Goal: Information Seeking & Learning: Learn about a topic

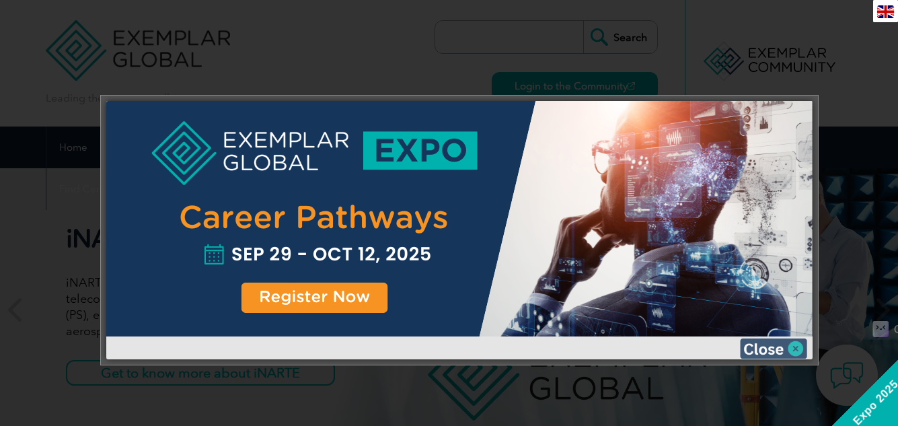
click at [793, 346] on img at bounding box center [773, 348] width 67 height 20
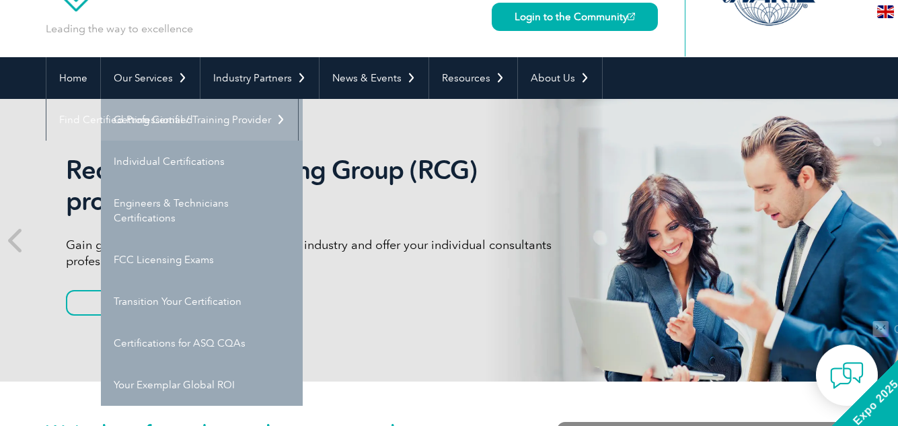
scroll to position [82, 0]
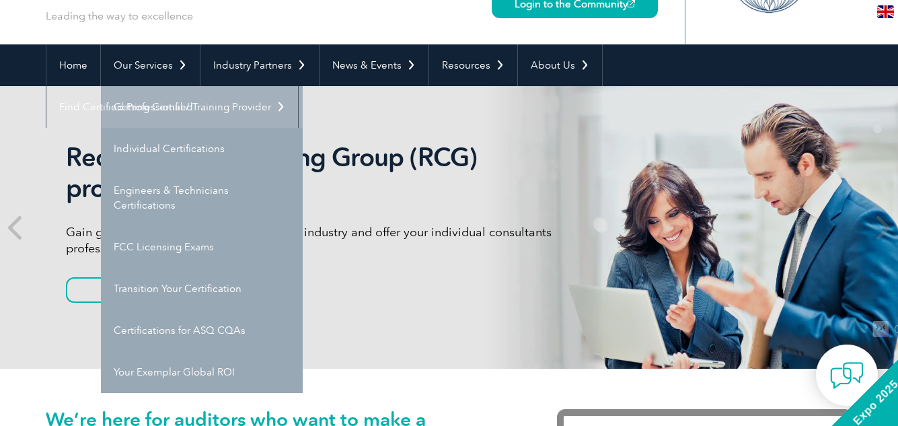
click at [151, 101] on link "Getting Certified" at bounding box center [202, 107] width 202 height 42
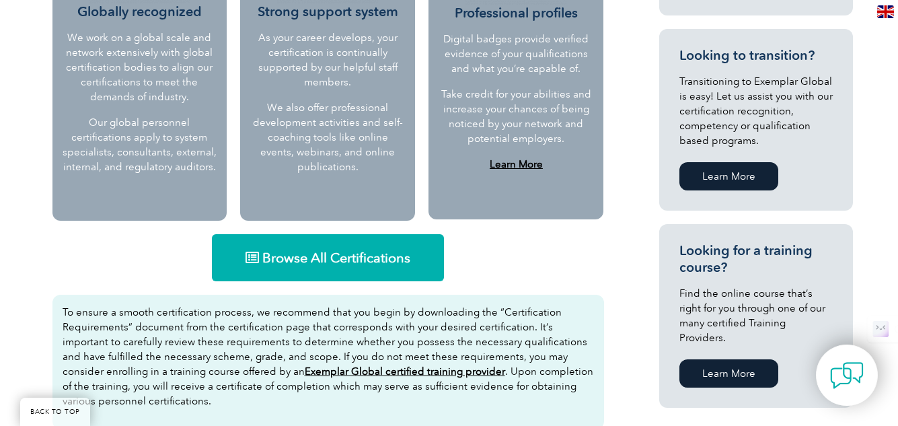
scroll to position [715, 0]
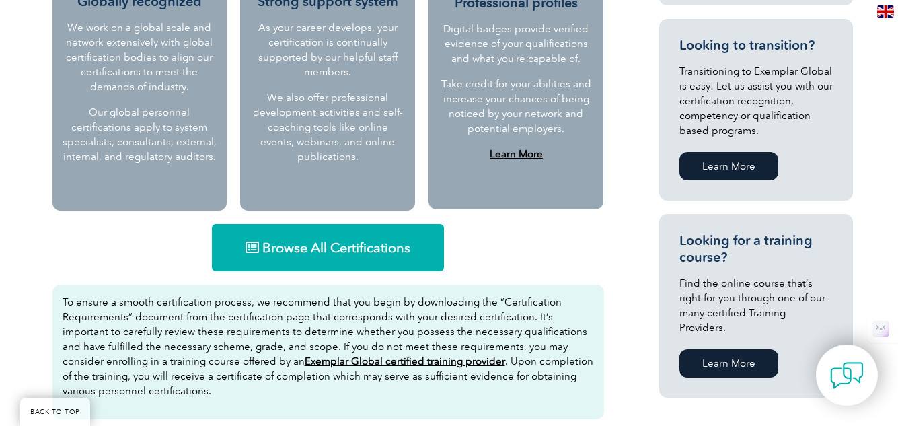
click at [326, 258] on link "Browse All Certifications" at bounding box center [328, 247] width 232 height 47
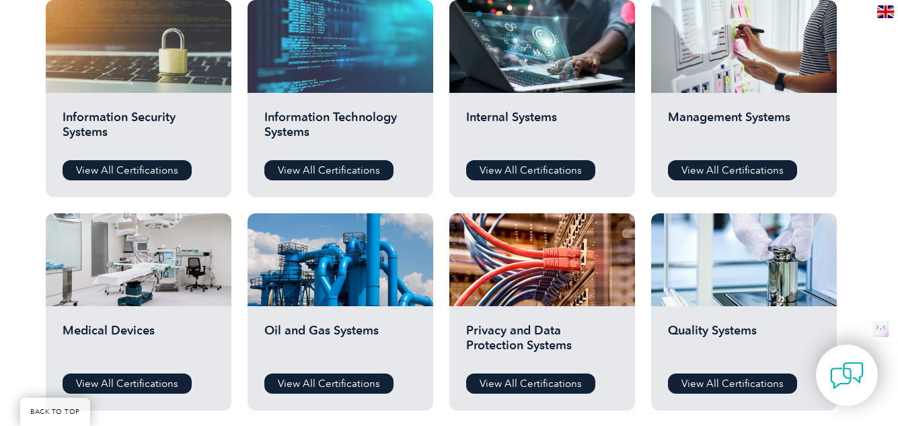
scroll to position [736, 0]
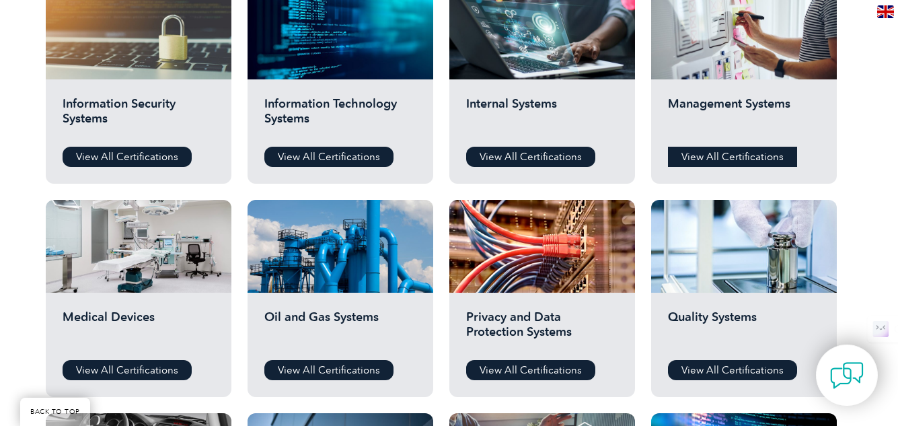
click at [709, 163] on link "View All Certifications" at bounding box center [732, 157] width 129 height 20
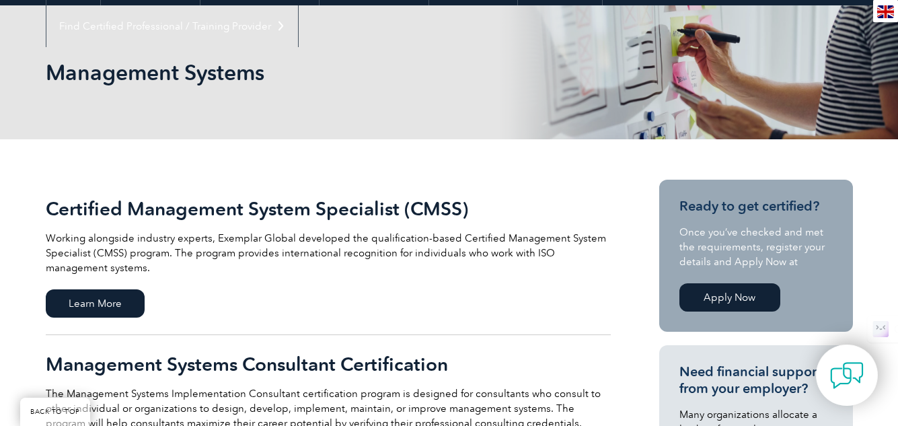
scroll to position [157, 0]
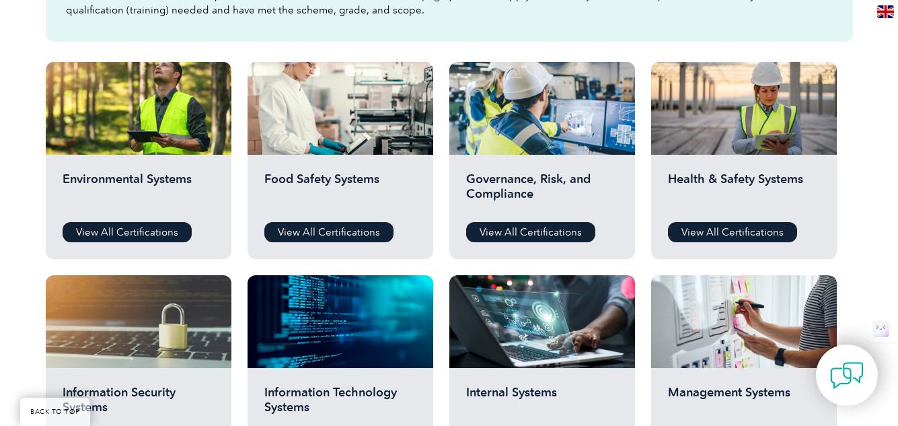
scroll to position [449, 0]
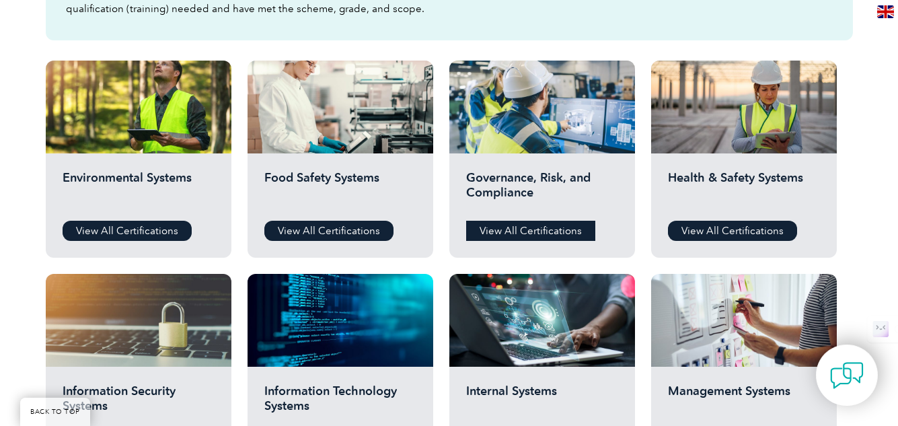
click at [554, 233] on link "View All Certifications" at bounding box center [530, 231] width 129 height 20
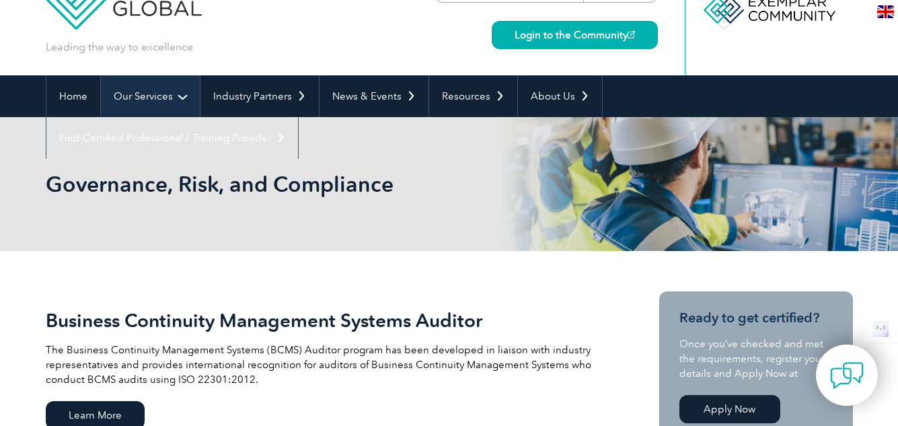
scroll to position [48, 0]
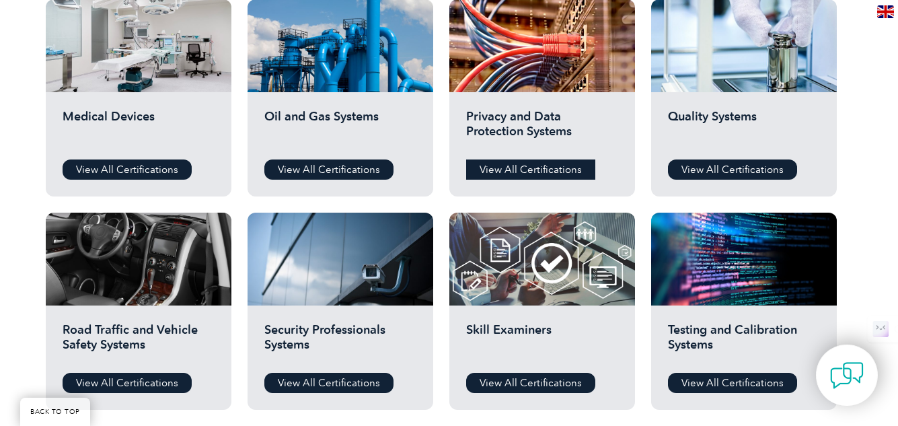
scroll to position [929, 0]
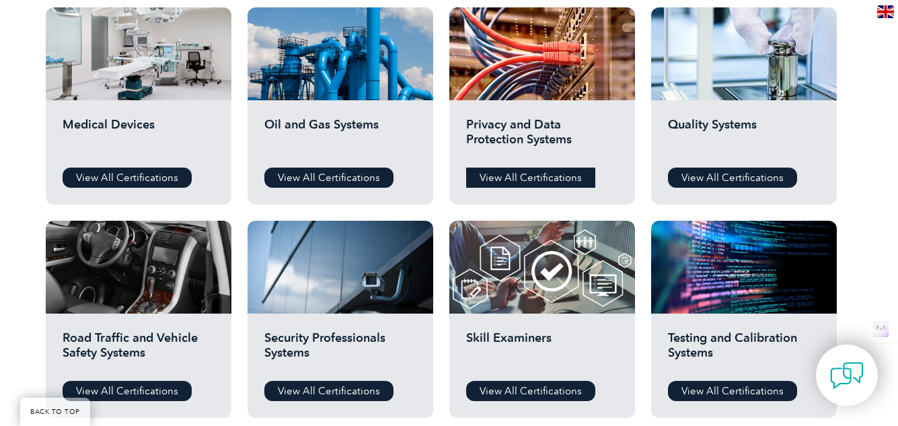
click at [522, 174] on link "View All Certifications" at bounding box center [530, 177] width 129 height 20
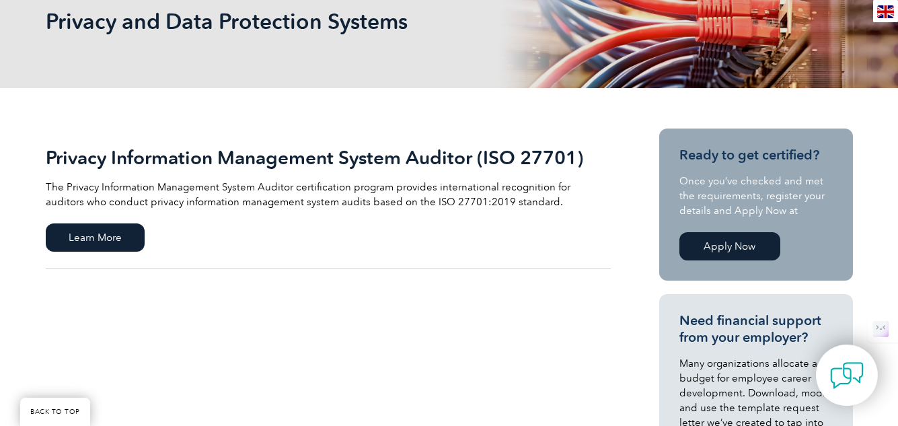
scroll to position [249, 0]
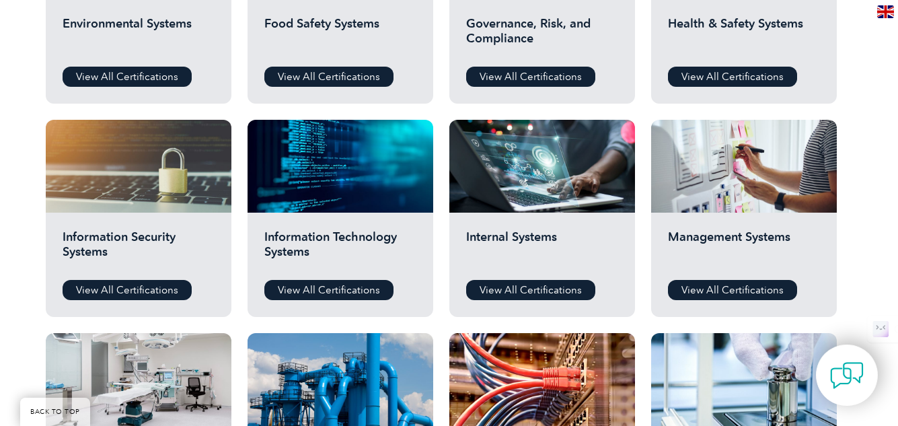
scroll to position [596, 0]
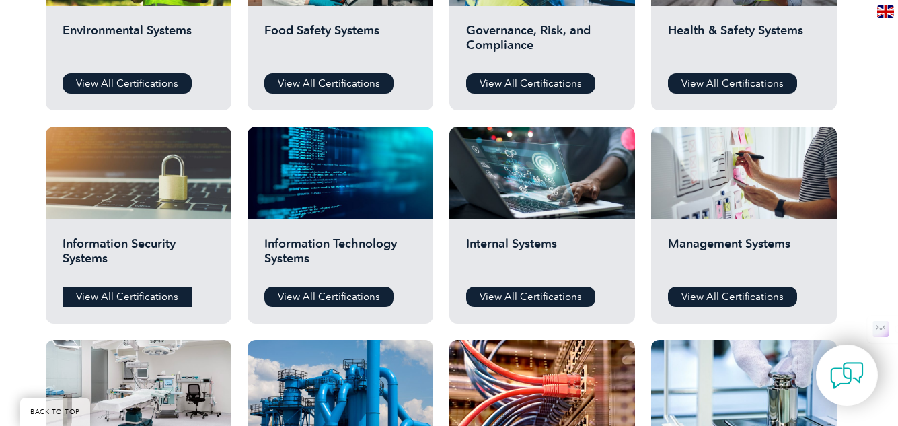
click at [115, 301] on link "View All Certifications" at bounding box center [127, 296] width 129 height 20
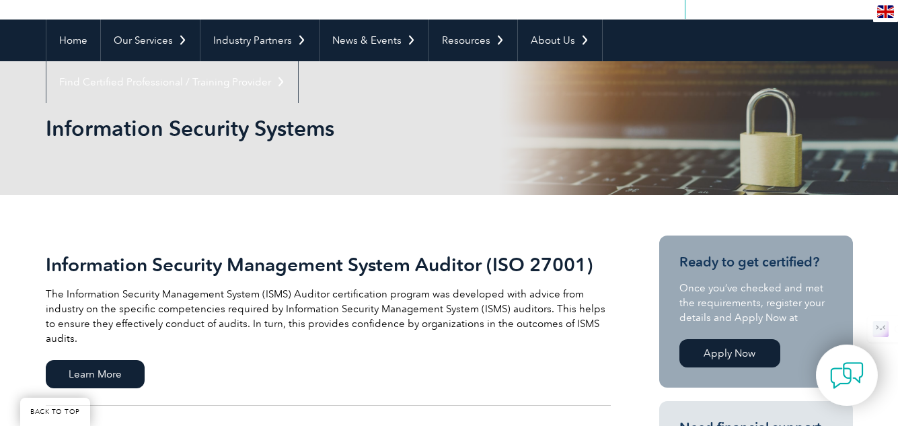
scroll to position [93, 0]
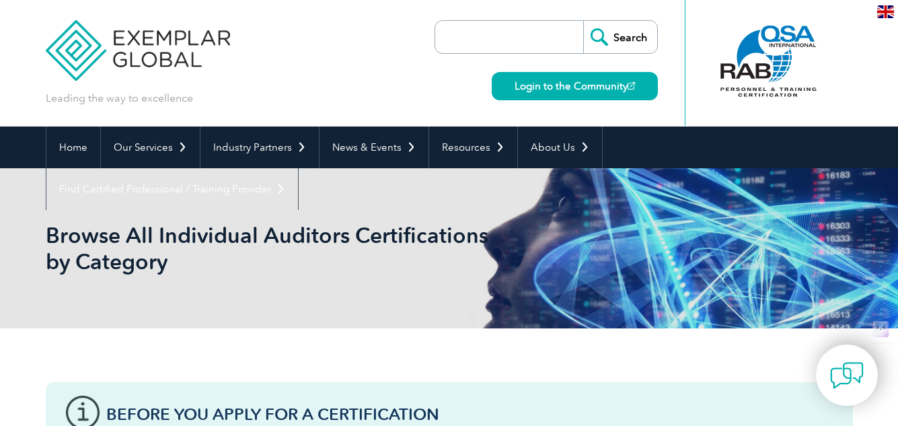
click at [505, 30] on input "search" at bounding box center [512, 37] width 141 height 32
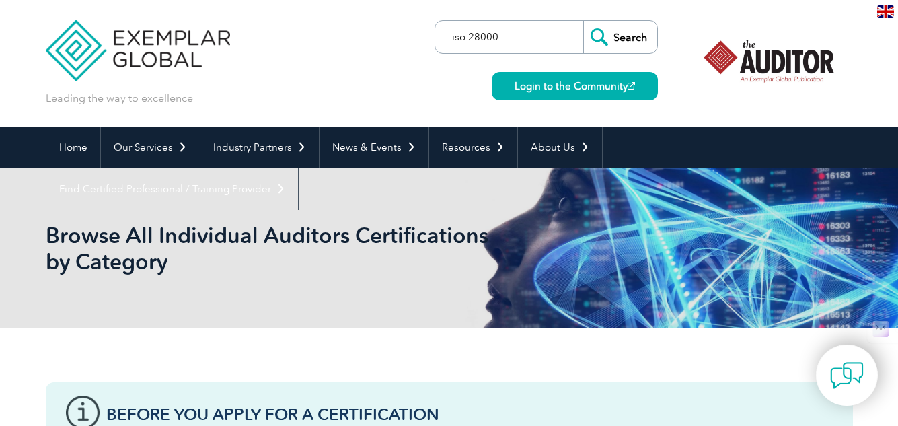
type input "iso 28000"
click at [625, 32] on input "Search" at bounding box center [620, 37] width 74 height 32
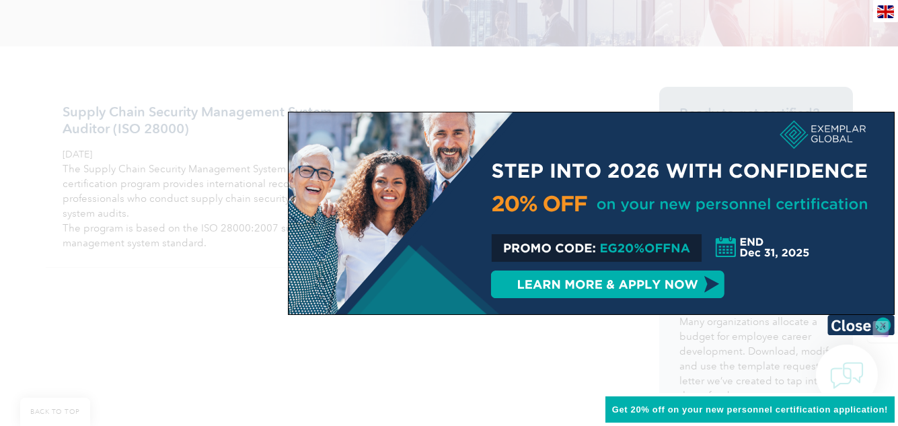
scroll to position [314, 0]
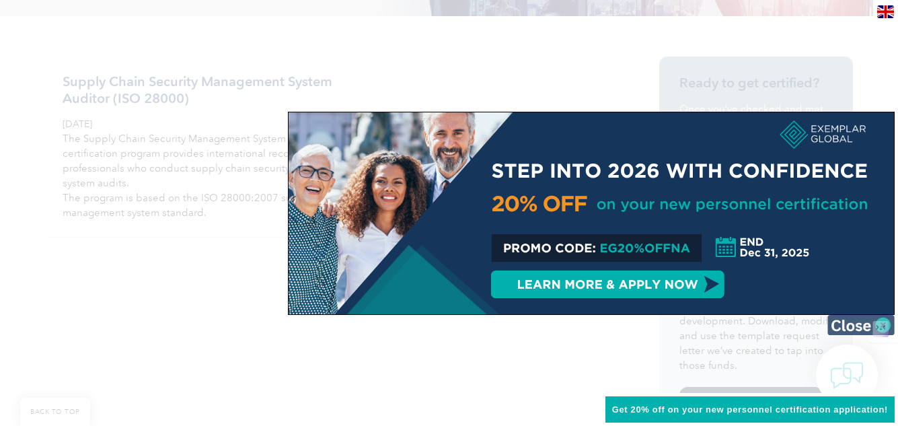
click at [861, 325] on img at bounding box center [860, 325] width 67 height 20
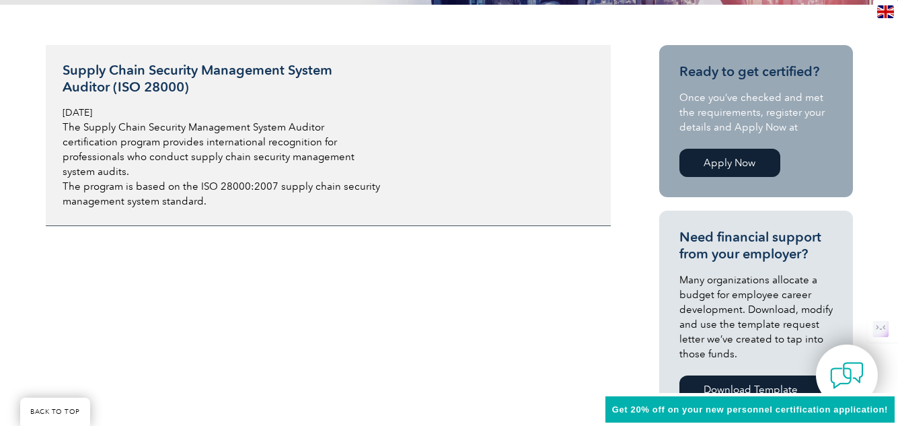
scroll to position [319, 0]
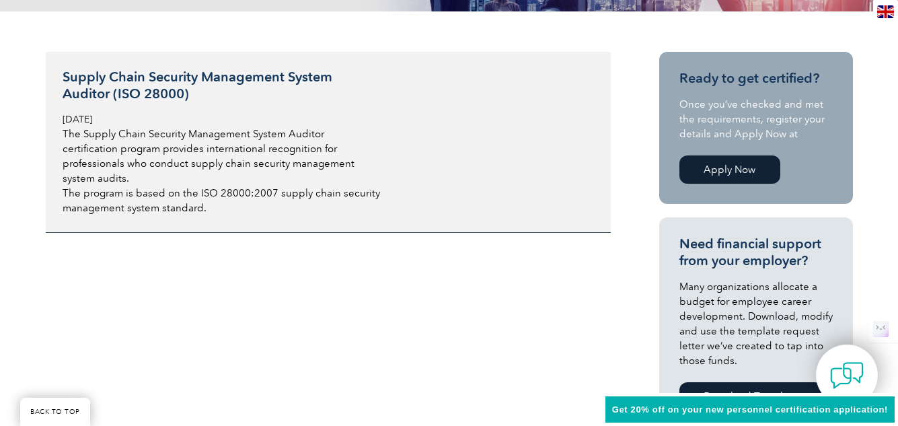
click at [112, 75] on h3 "Supply Chain Security Management System Auditor (ISO 28000)" at bounding box center [222, 86] width 319 height 34
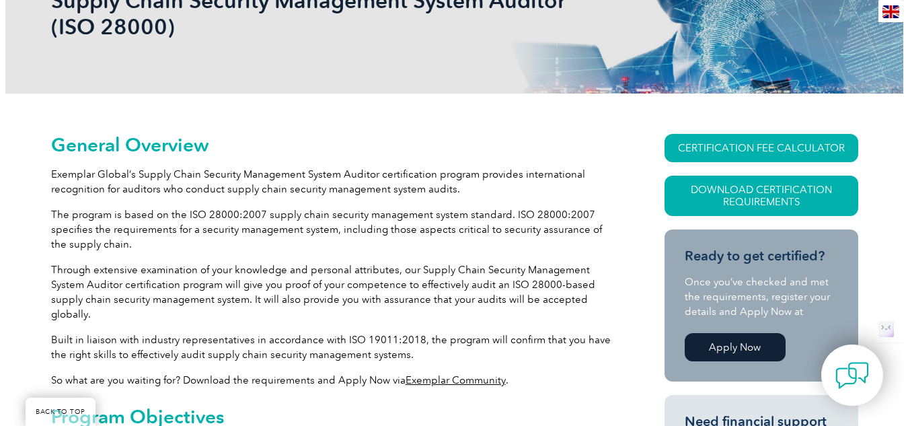
scroll to position [244, 0]
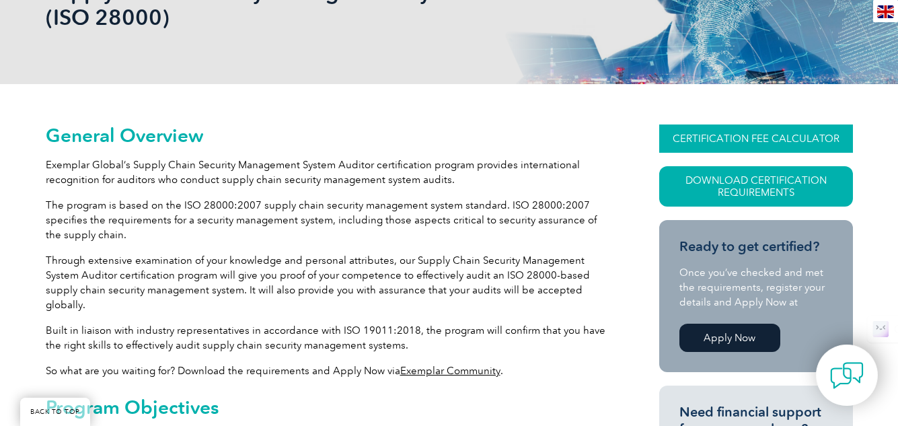
click at [785, 134] on link "CERTIFICATION FEE CALCULATOR" at bounding box center [756, 138] width 194 height 28
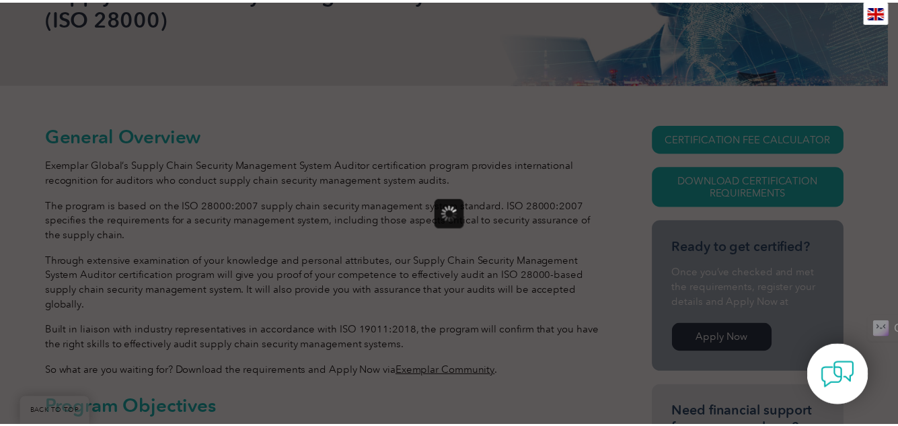
scroll to position [0, 0]
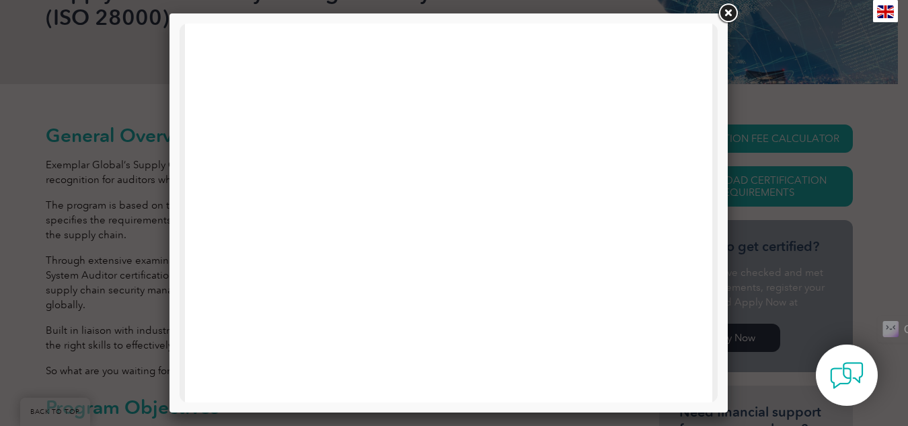
click at [174, 118] on div at bounding box center [448, 212] width 558 height 399
click at [102, 126] on div at bounding box center [454, 213] width 908 height 426
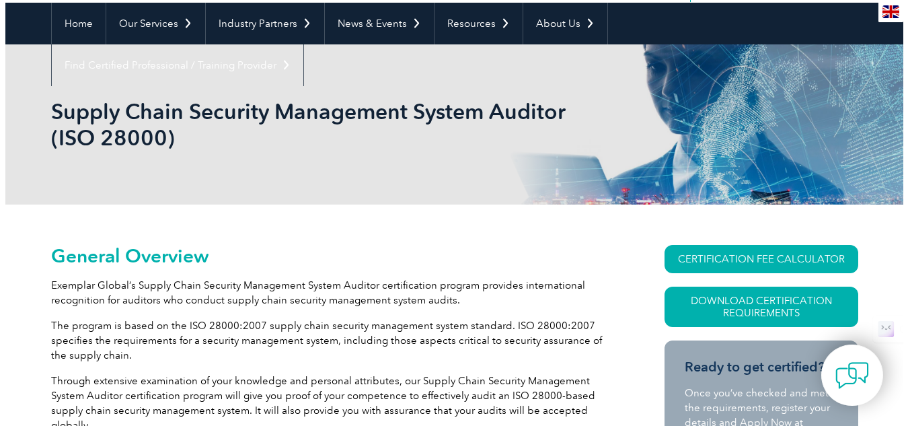
scroll to position [123, 0]
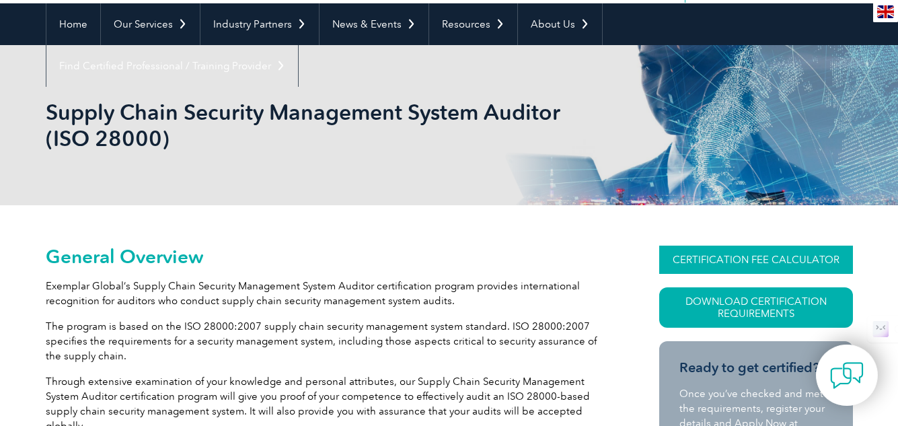
click at [720, 270] on link "CERTIFICATION FEE CALCULATOR" at bounding box center [756, 259] width 194 height 28
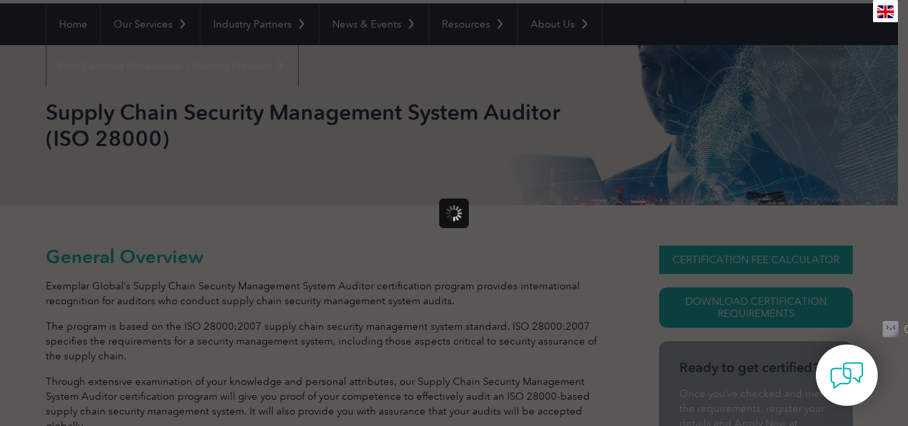
click at [720, 270] on div at bounding box center [454, 213] width 908 height 426
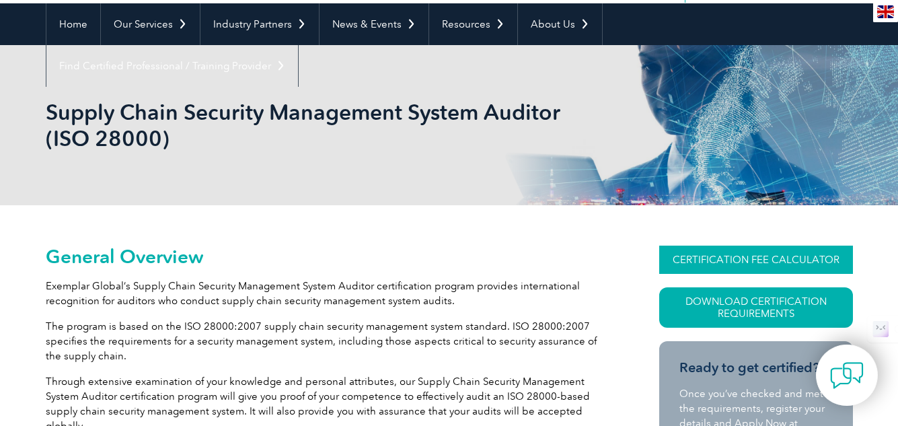
click at [711, 267] on link "CERTIFICATION FEE CALCULATOR" at bounding box center [756, 259] width 194 height 28
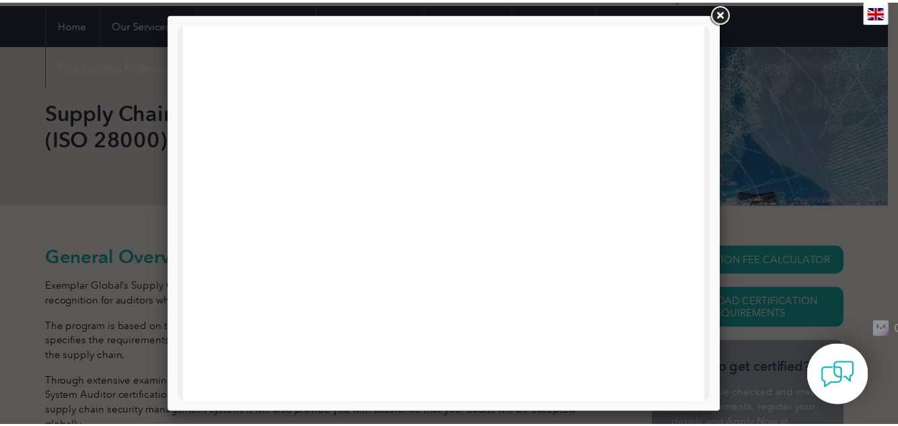
scroll to position [379, 0]
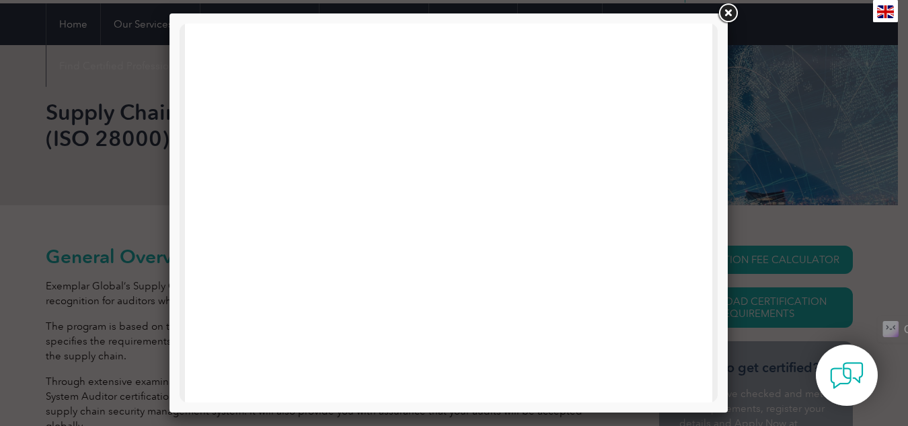
click at [730, 10] on link at bounding box center [727, 13] width 24 height 24
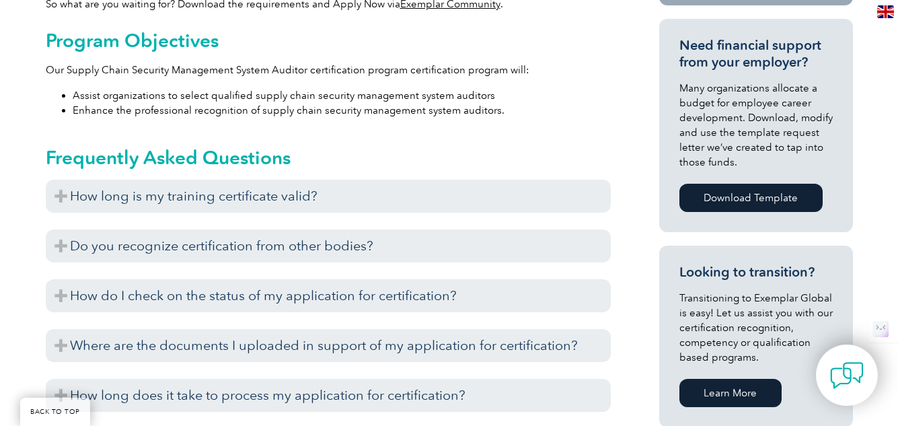
scroll to position [621, 0]
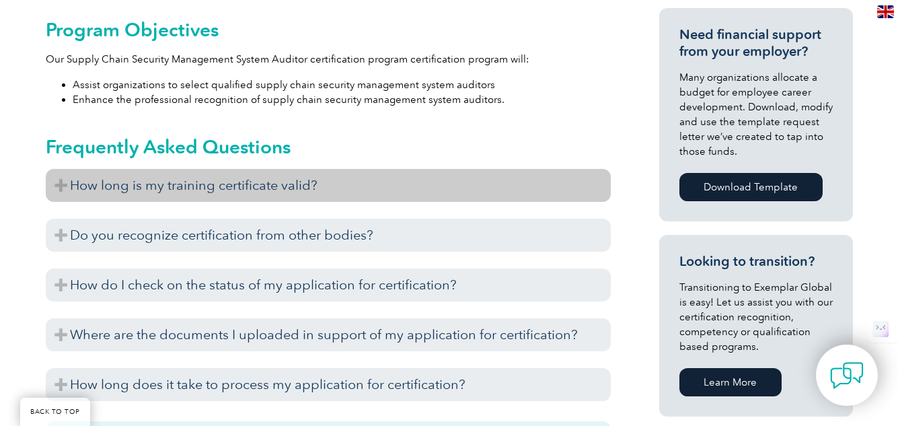
click at [259, 170] on h3 "How long is my training certificate valid?" at bounding box center [328, 185] width 565 height 33
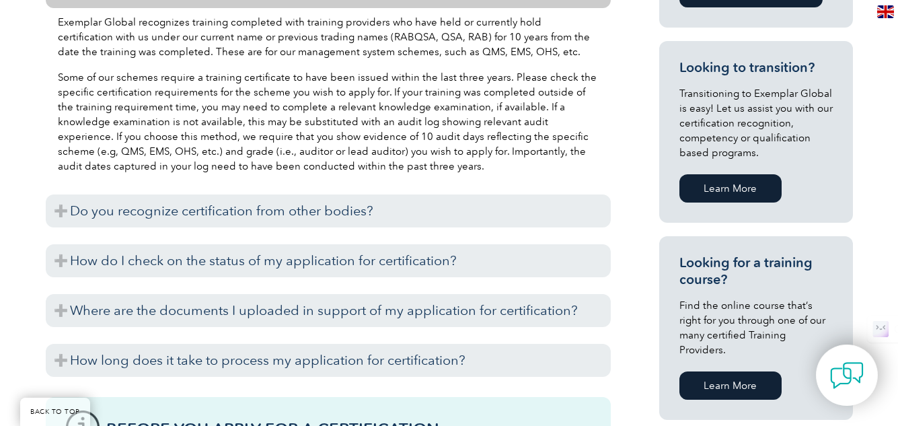
scroll to position [828, 0]
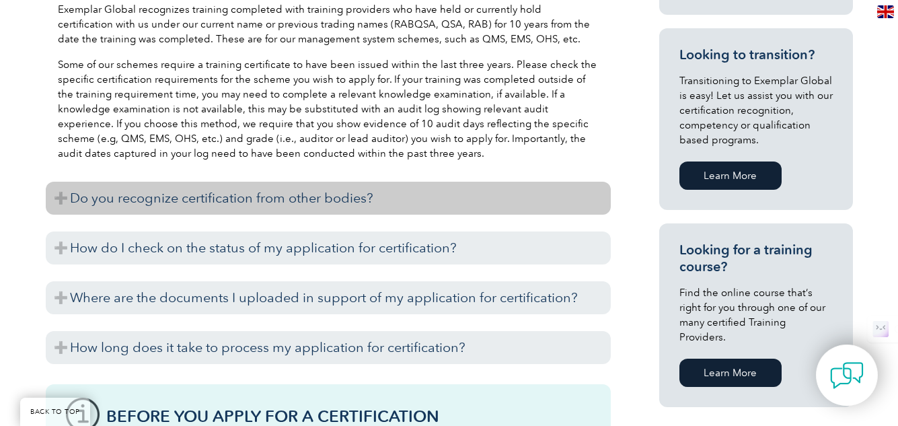
click at [258, 184] on h3 "Do you recognize certification from other bodies?" at bounding box center [328, 198] width 565 height 33
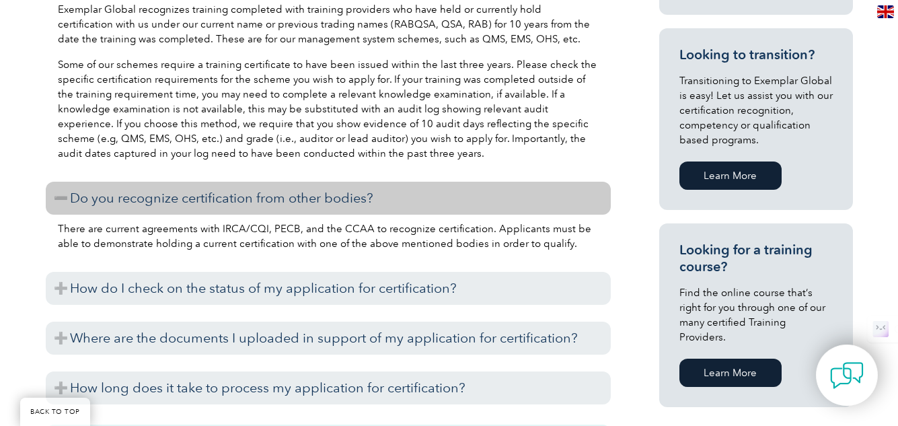
click at [258, 184] on h3 "Do you recognize certification from other bodies?" at bounding box center [328, 198] width 565 height 33
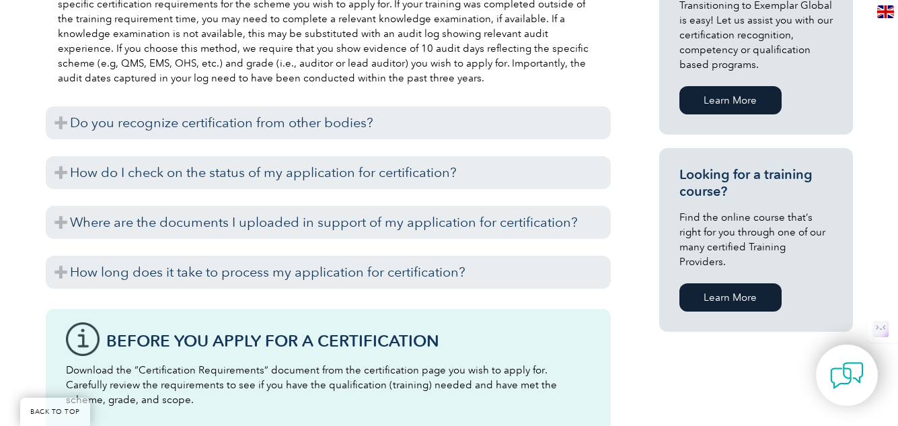
scroll to position [931, 0]
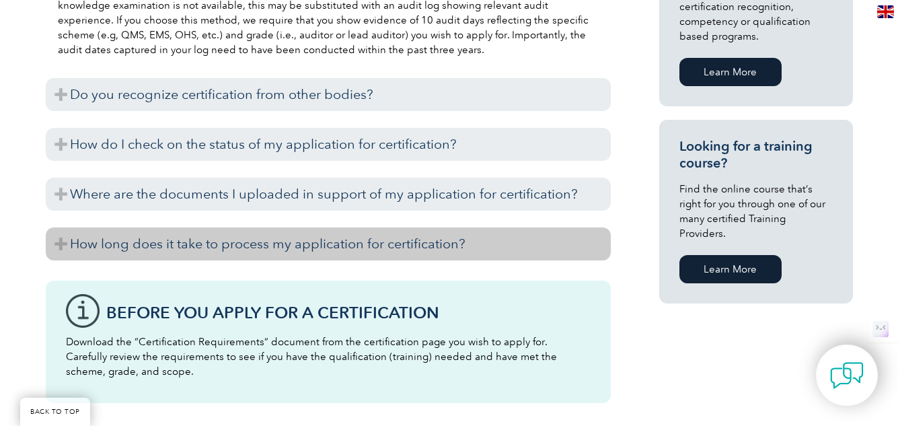
click at [254, 231] on h3 "How long does it take to process my application for certification?" at bounding box center [328, 243] width 565 height 33
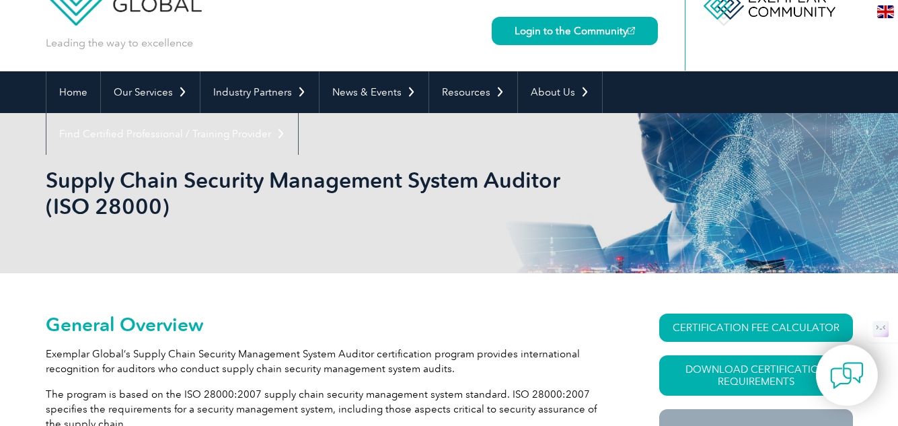
scroll to position [0, 0]
